Goal: Navigation & Orientation: Find specific page/section

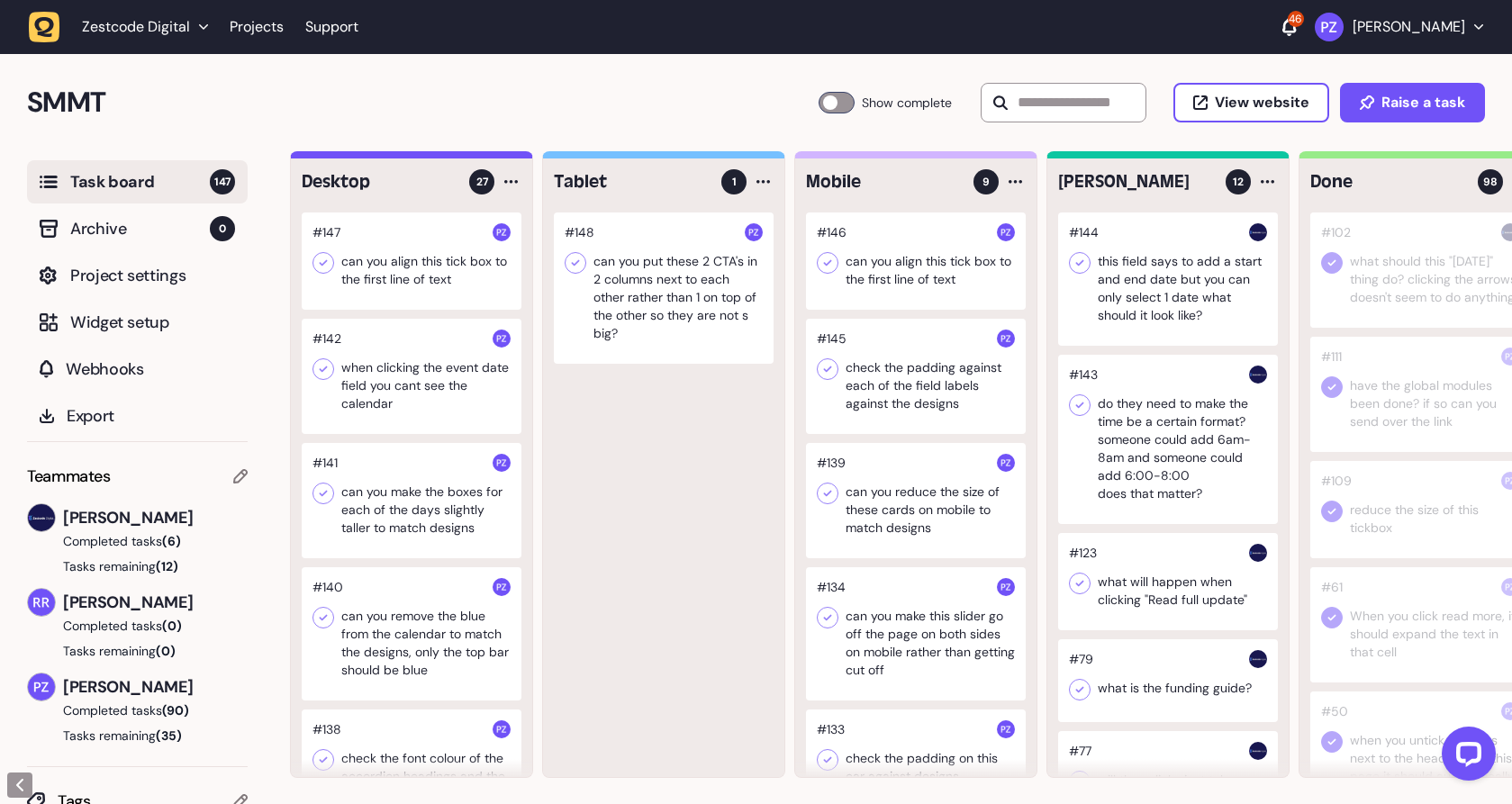
click at [52, 35] on icon "button" at bounding box center [44, 27] width 31 height 31
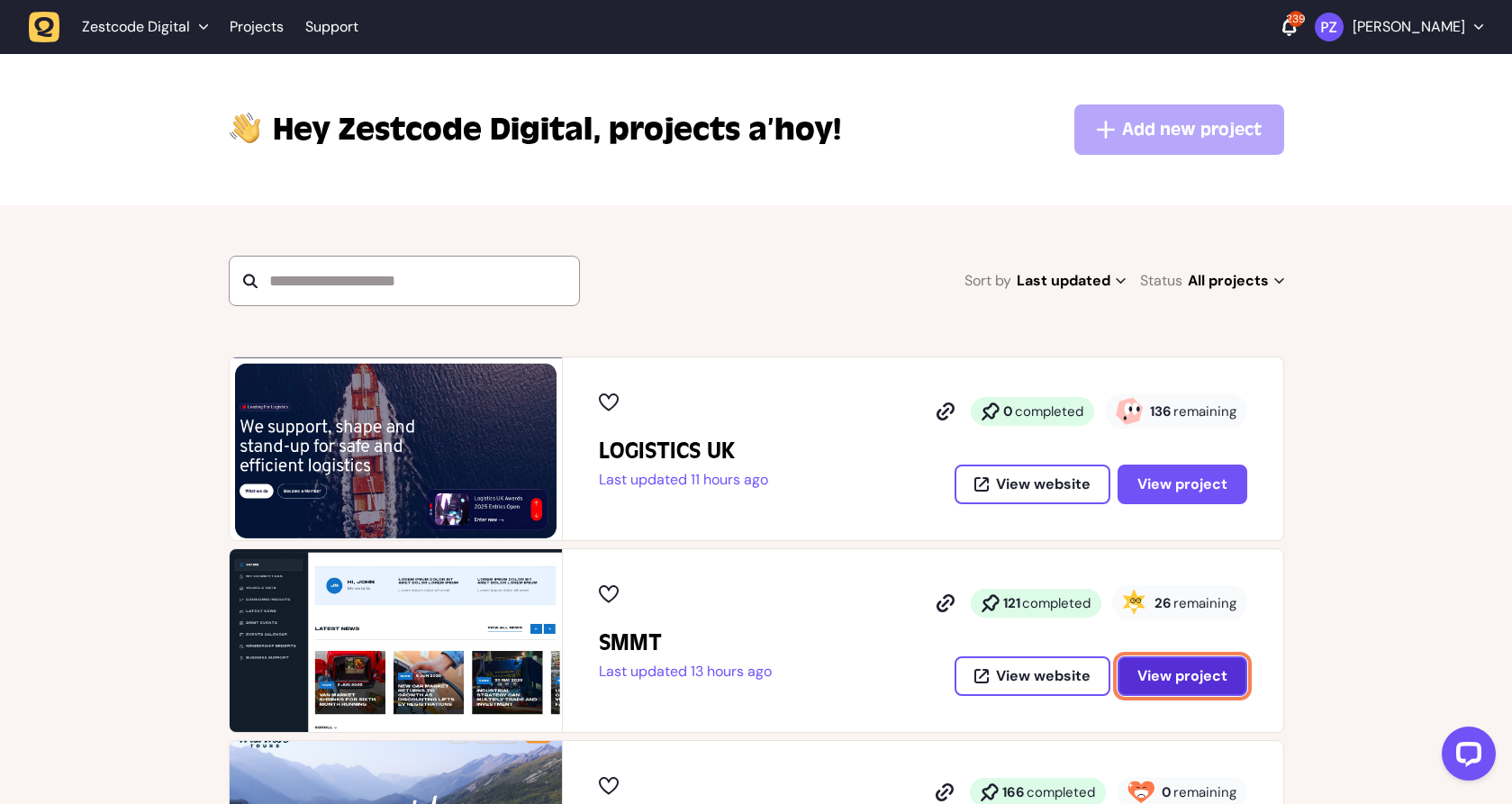
click at [1196, 695] on button "View project" at bounding box center [1182, 677] width 130 height 40
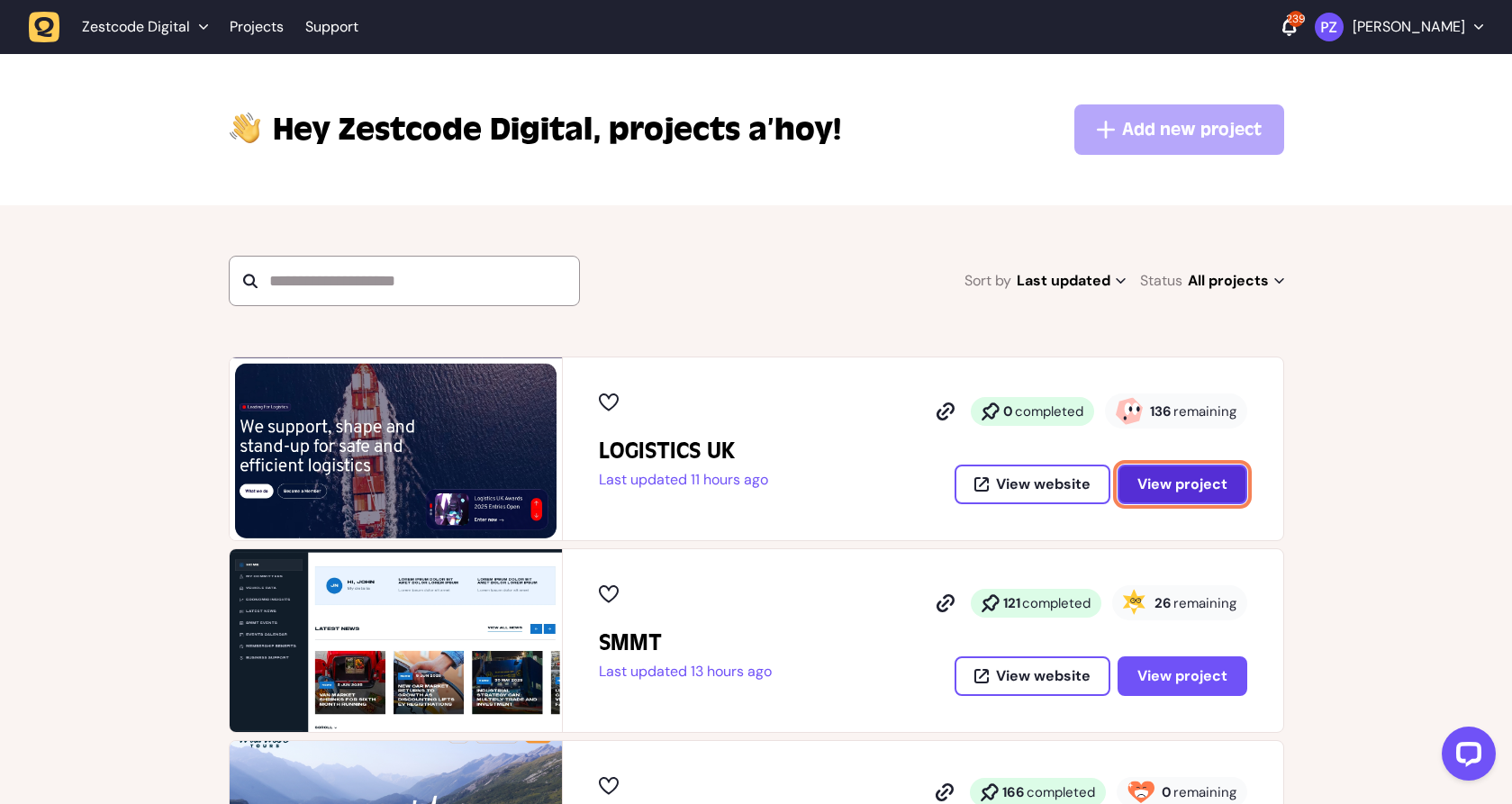
click at [1188, 483] on span "View project" at bounding box center [1182, 484] width 90 height 14
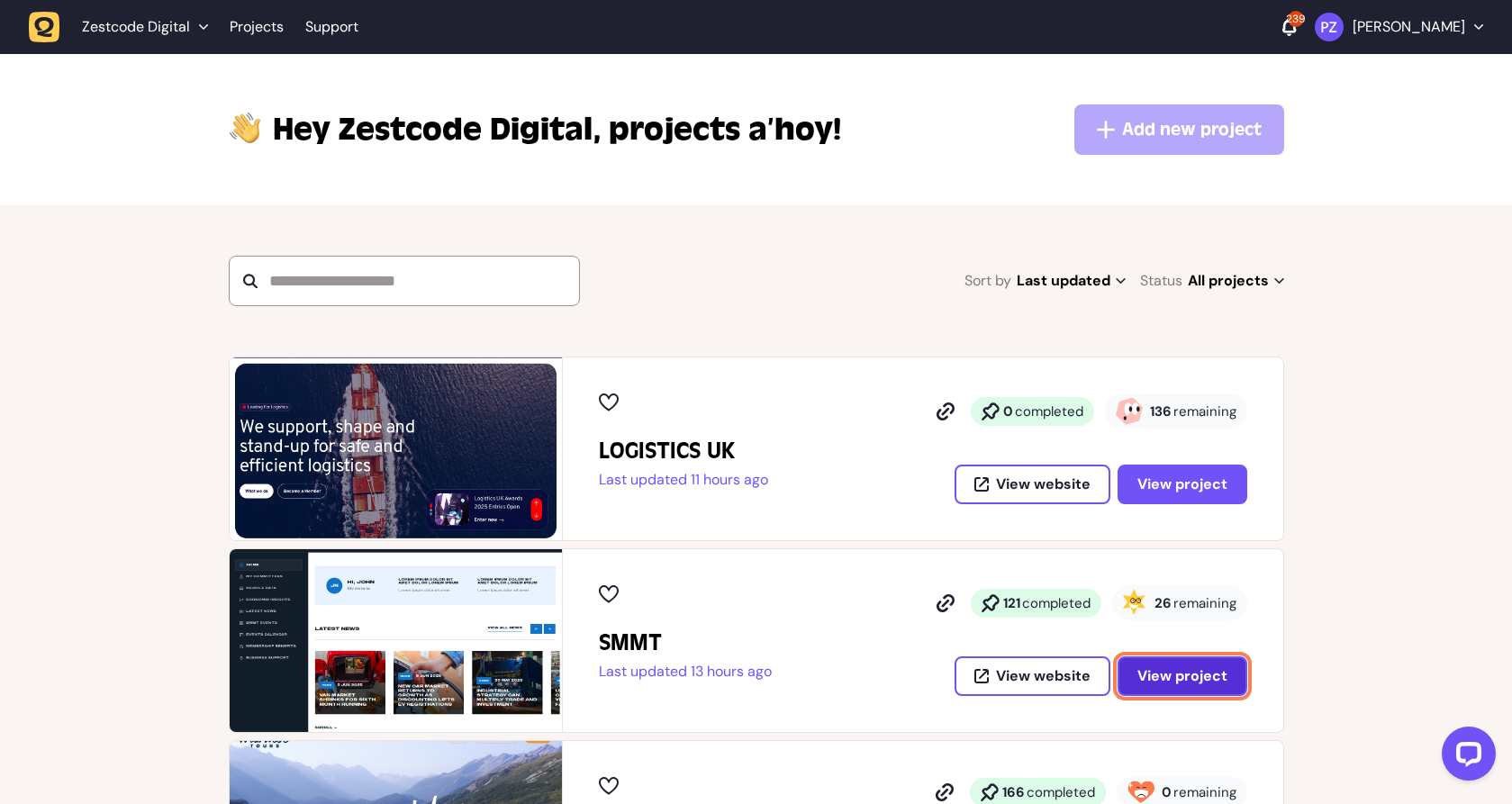
click at [1204, 689] on button "View project" at bounding box center [1182, 677] width 130 height 40
click at [1197, 683] on span "View project" at bounding box center [1182, 676] width 90 height 14
